Goal: Information Seeking & Learning: Understand process/instructions

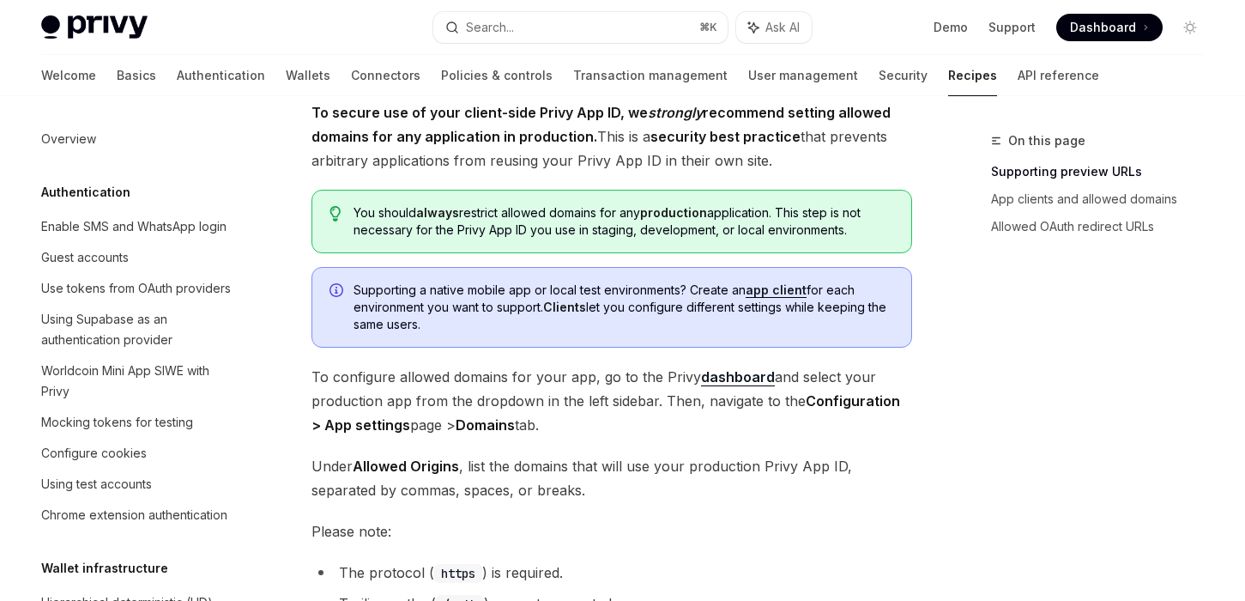
scroll to position [91, 0]
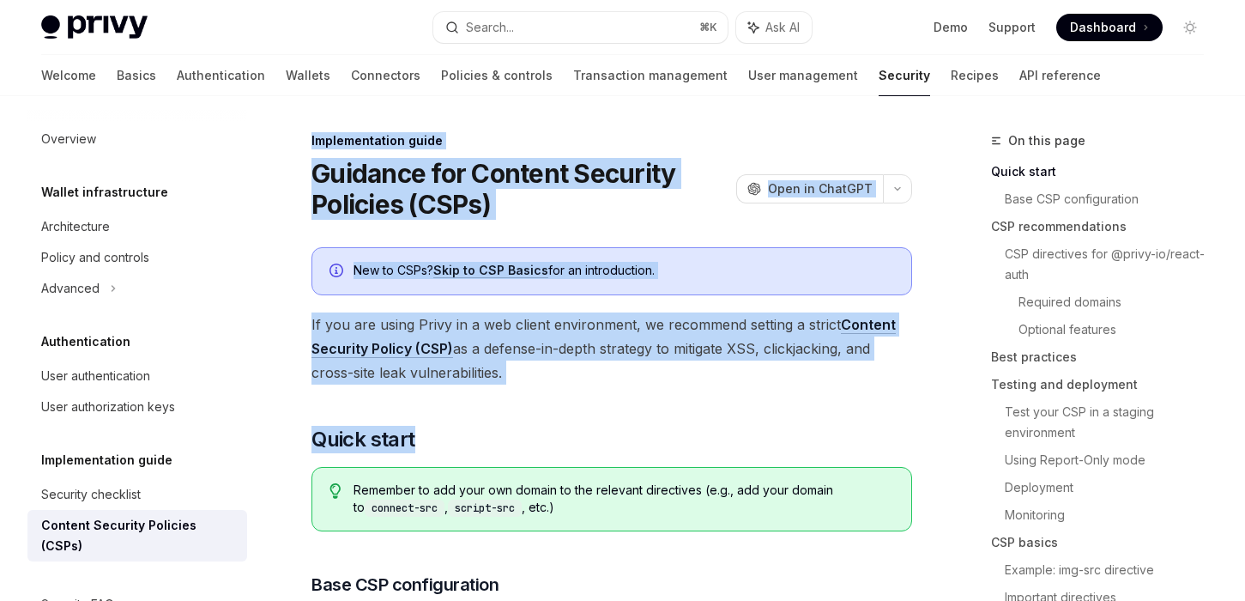
drag, startPoint x: 306, startPoint y: 141, endPoint x: 720, endPoint y: 438, distance: 509.5
click at [719, 138] on div "Implementation guide" at bounding box center [611, 140] width 601 height 17
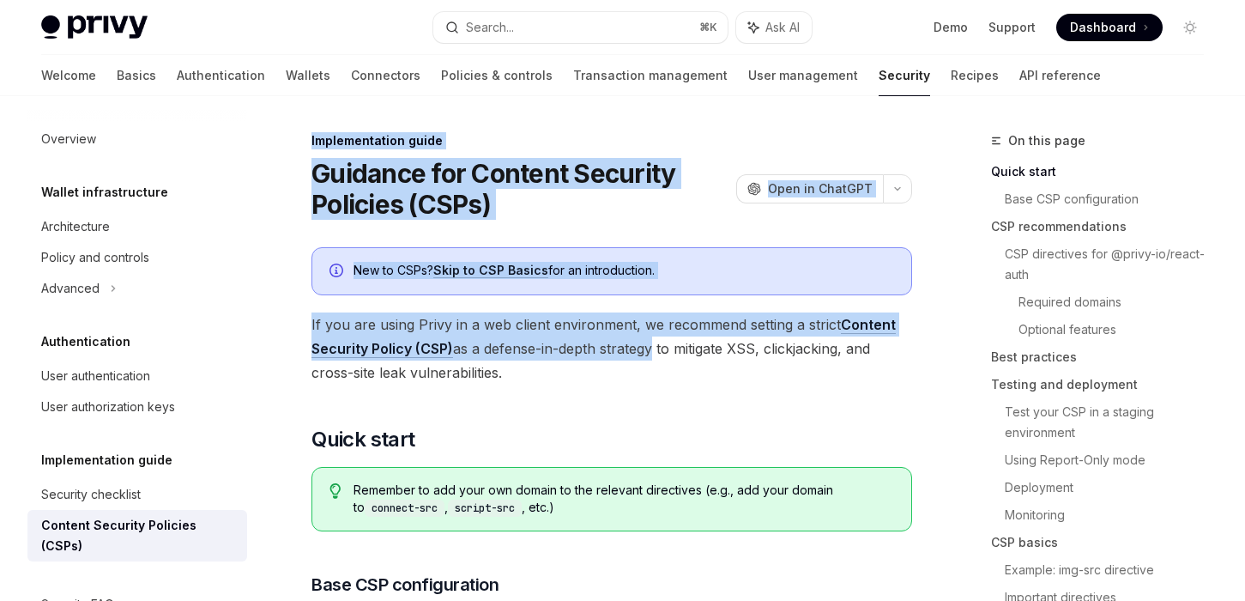
drag, startPoint x: 309, startPoint y: 140, endPoint x: 653, endPoint y: 354, distance: 405.4
